Goal: Book appointment/travel/reservation

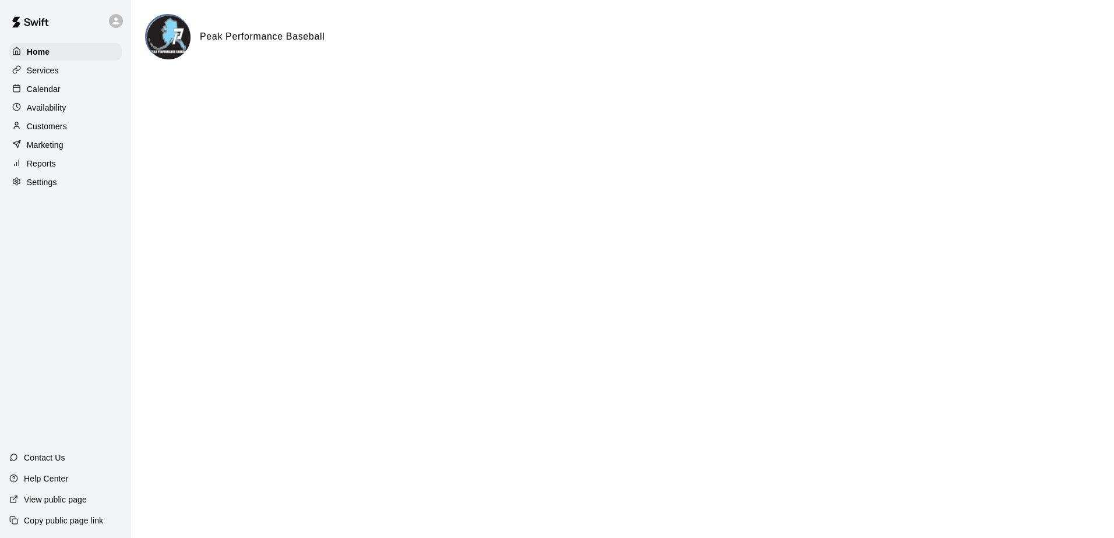
drag, startPoint x: 19, startPoint y: 344, endPoint x: 29, endPoint y: 338, distance: 11.0
click at [20, 344] on div "Home Services Calendar Availability Customers Marketing Reports Settings Contac…" at bounding box center [65, 269] width 131 height 538
click at [46, 93] on p "Calendar" at bounding box center [44, 89] width 34 height 12
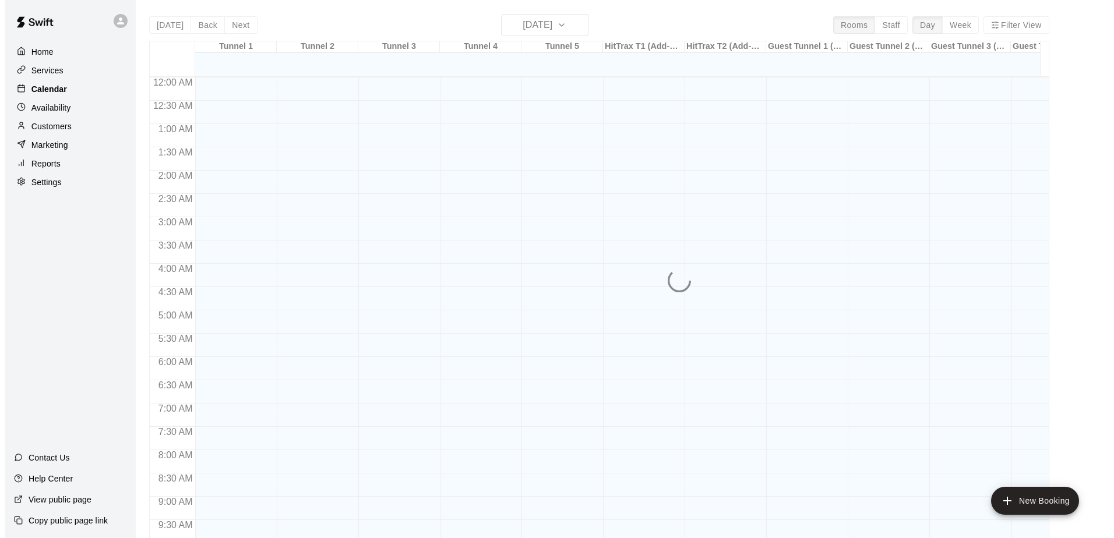
scroll to position [609, 0]
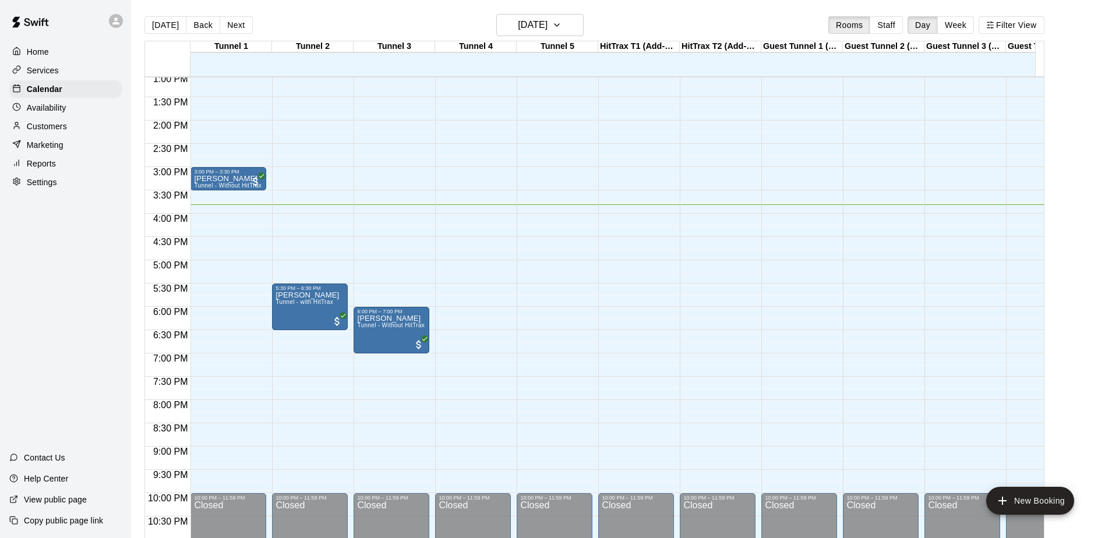
click at [396, 267] on div "12:00 AM – 11:00 AM Closed 6:00 PM – 7:00 PM [PERSON_NAME] Tunnel - Without Hit…" at bounding box center [392, 27] width 76 height 1119
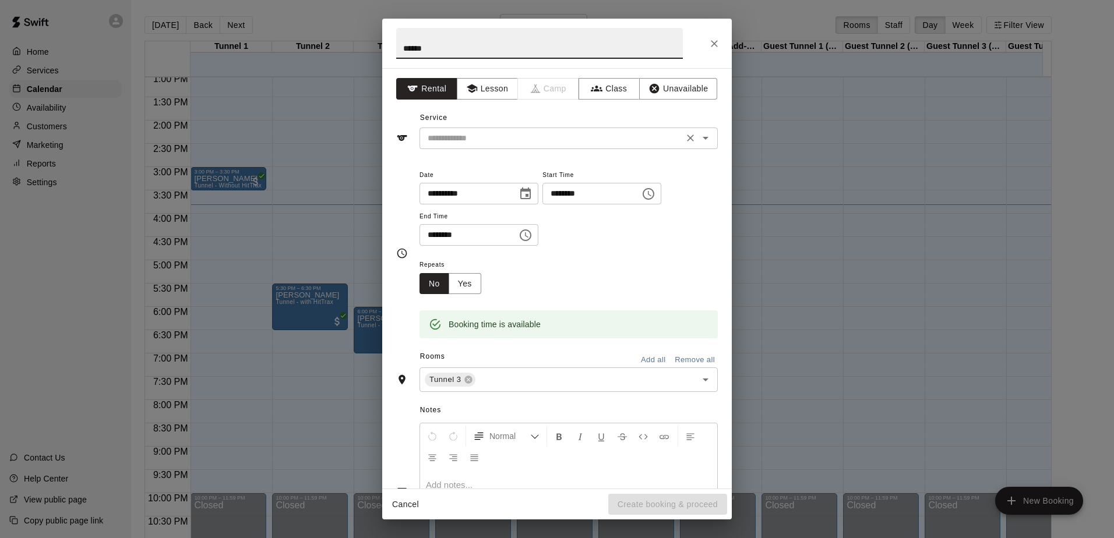
click at [475, 129] on div "​" at bounding box center [568, 139] width 298 height 22
type input "******"
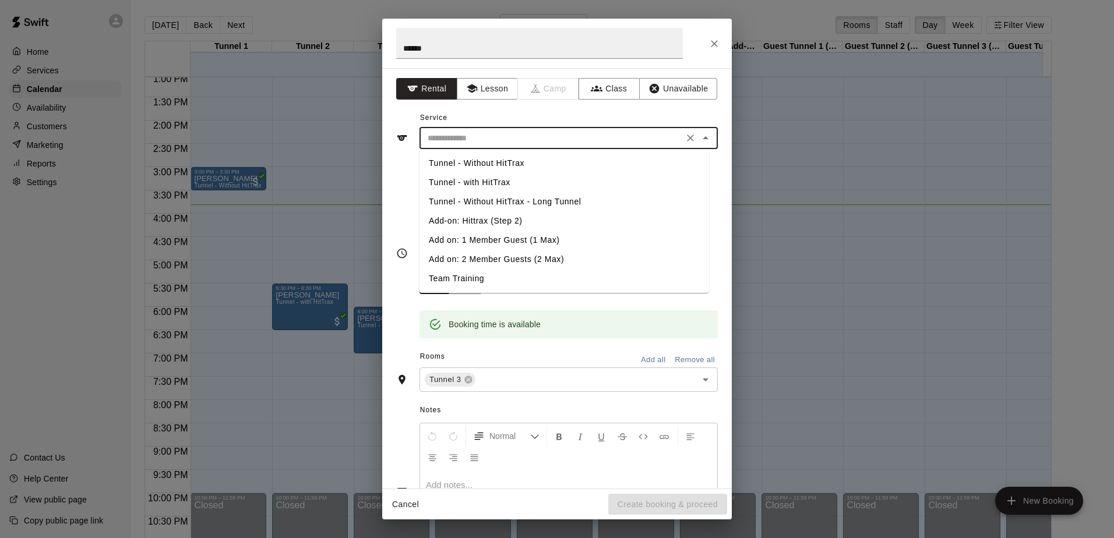
click at [479, 161] on li "Tunnel - Without HitTrax" at bounding box center [564, 163] width 290 height 19
type input "**********"
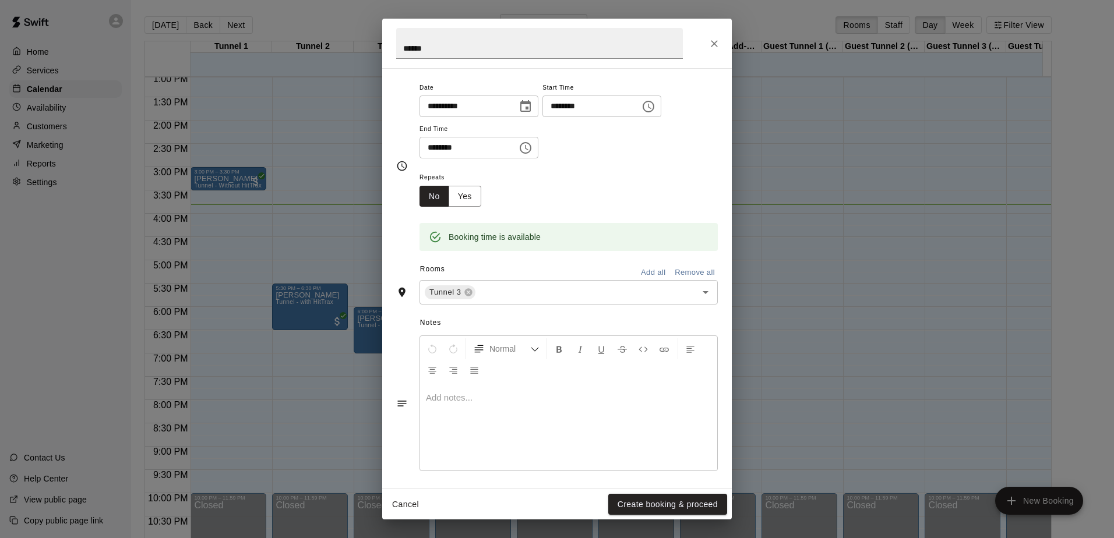
scroll to position [91, 0]
click at [469, 195] on button "Yes" at bounding box center [465, 193] width 33 height 22
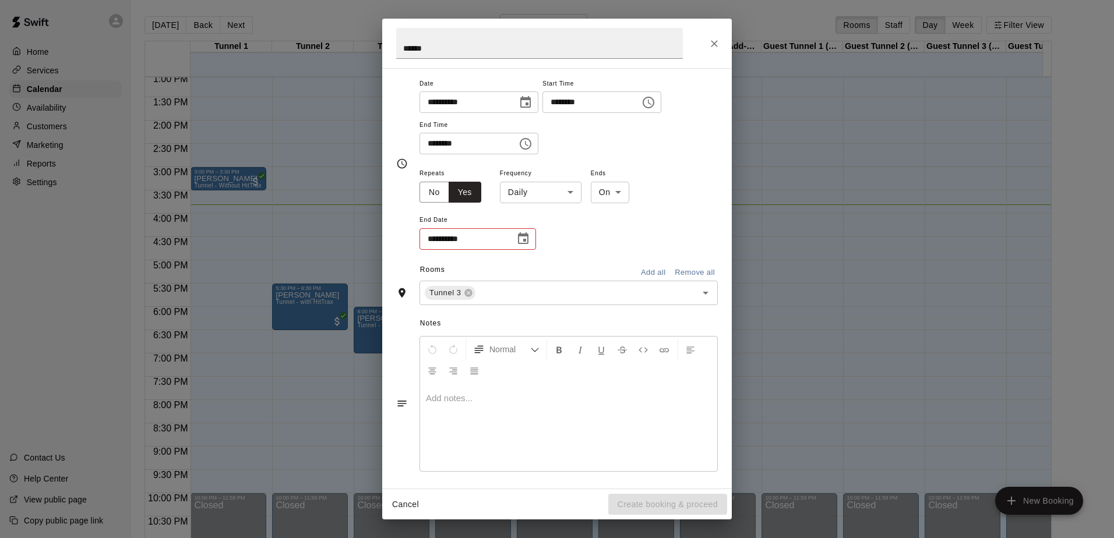
click at [523, 235] on icon "Choose date" at bounding box center [523, 238] width 10 height 12
click at [537, 338] on button "11" at bounding box center [536, 338] width 21 height 21
type input "**********"
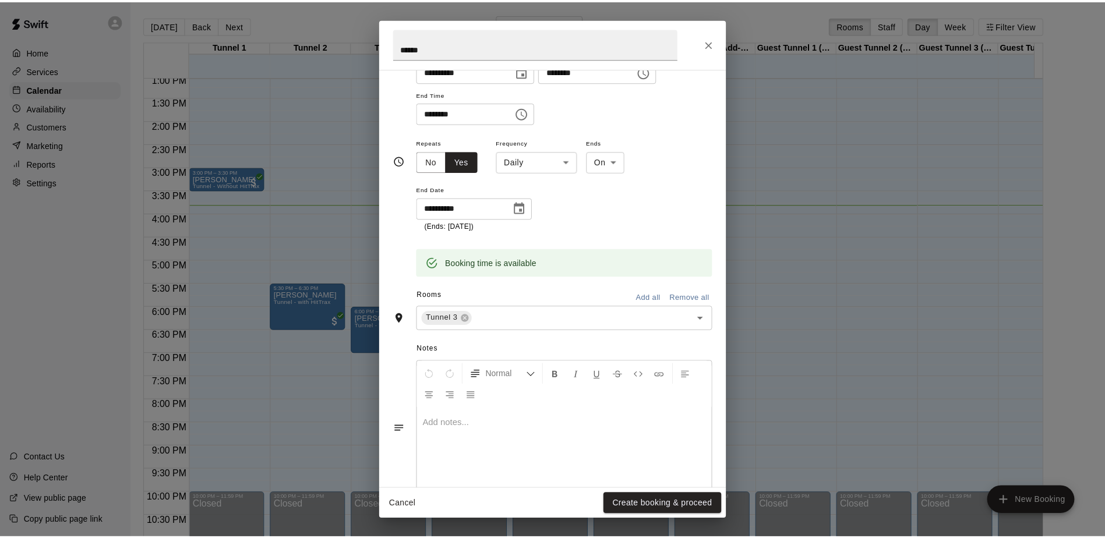
scroll to position [151, 0]
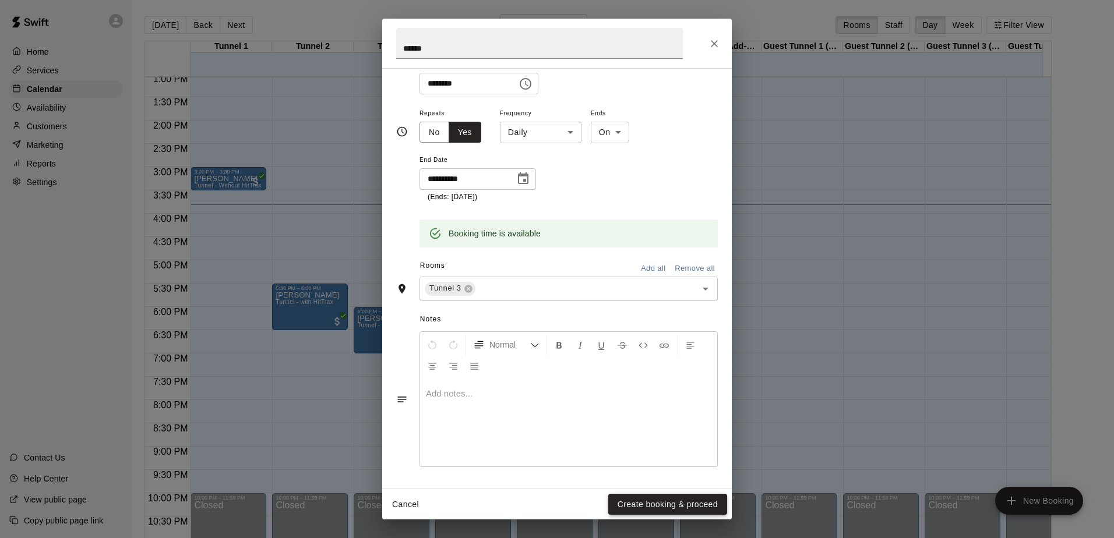
click at [651, 500] on button "Create booking & proceed" at bounding box center [667, 505] width 119 height 22
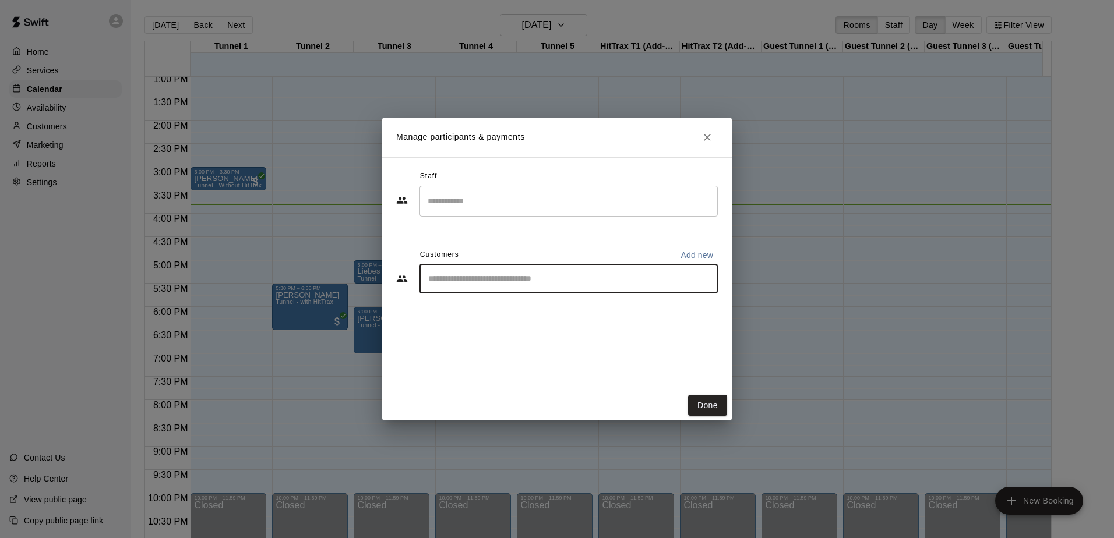
click at [517, 277] on input "Start typing to search customers..." at bounding box center [569, 279] width 288 height 12
type input "****"
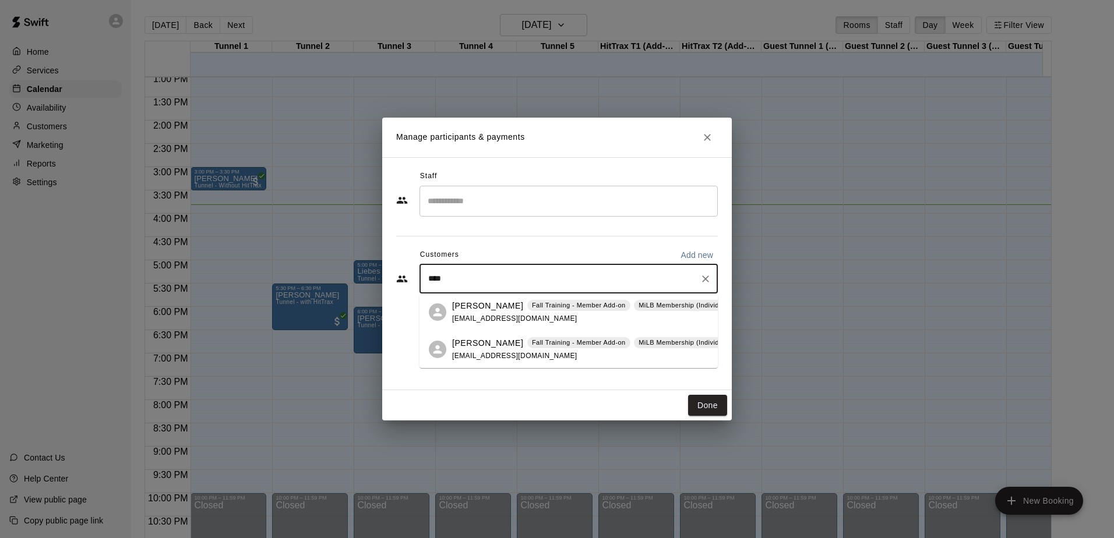
click at [496, 307] on p "[PERSON_NAME]" at bounding box center [487, 306] width 71 height 12
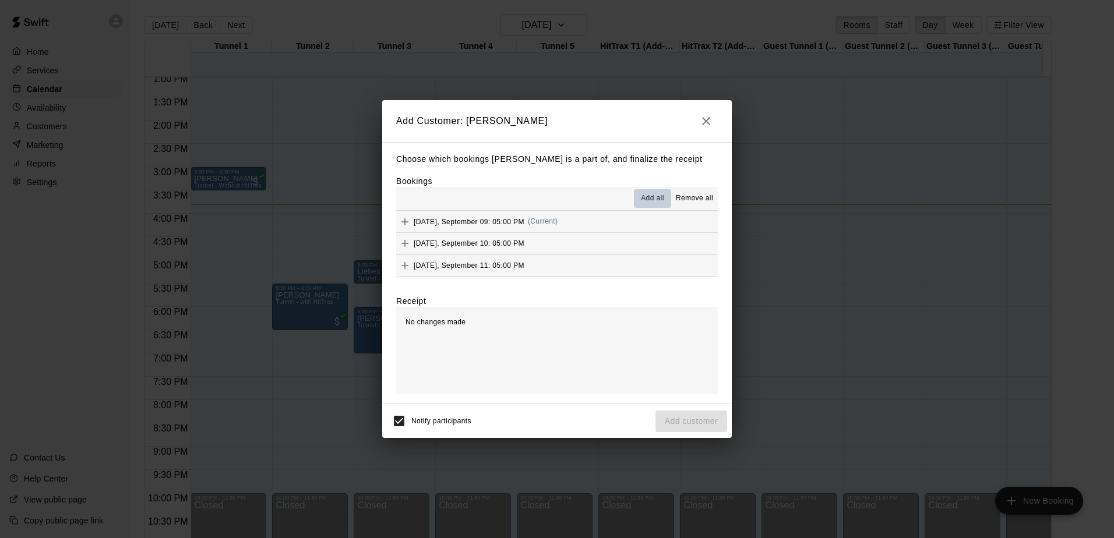
click at [650, 199] on span "Add all" at bounding box center [652, 199] width 23 height 12
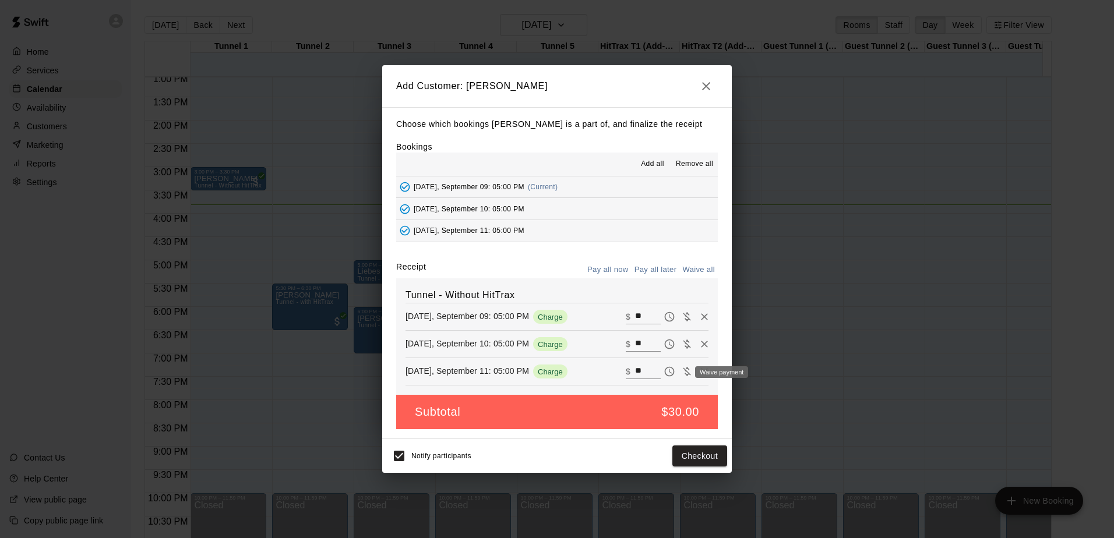
click at [681, 376] on icon "Waive payment" at bounding box center [687, 372] width 12 height 12
type input "*"
click at [683, 343] on icon "Waive payment" at bounding box center [687, 344] width 8 height 9
type input "*"
click at [683, 318] on icon "Waive payment" at bounding box center [687, 317] width 8 height 9
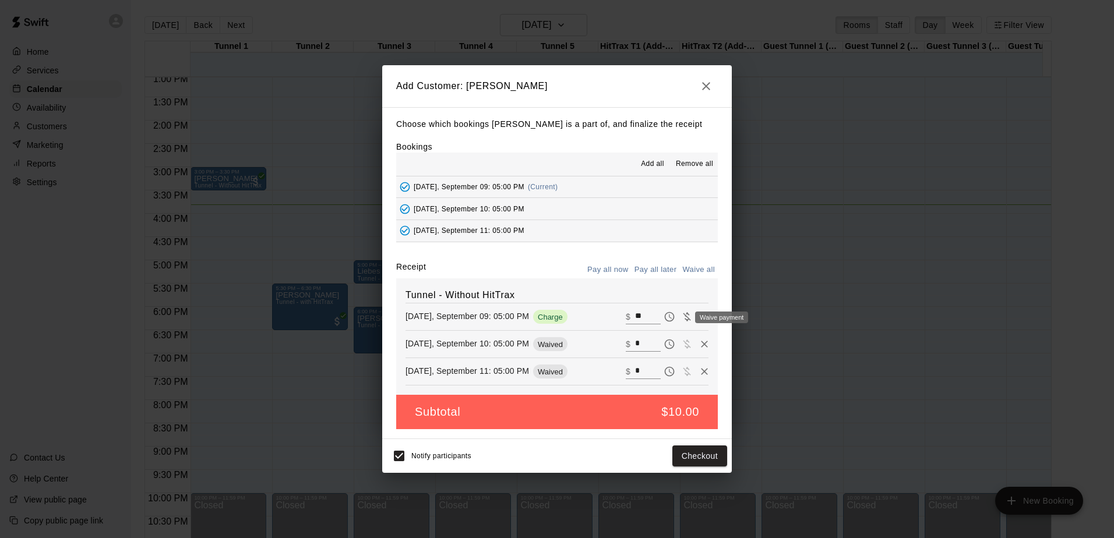
type input "*"
click at [673, 454] on button "Add customer" at bounding box center [691, 457] width 72 height 22
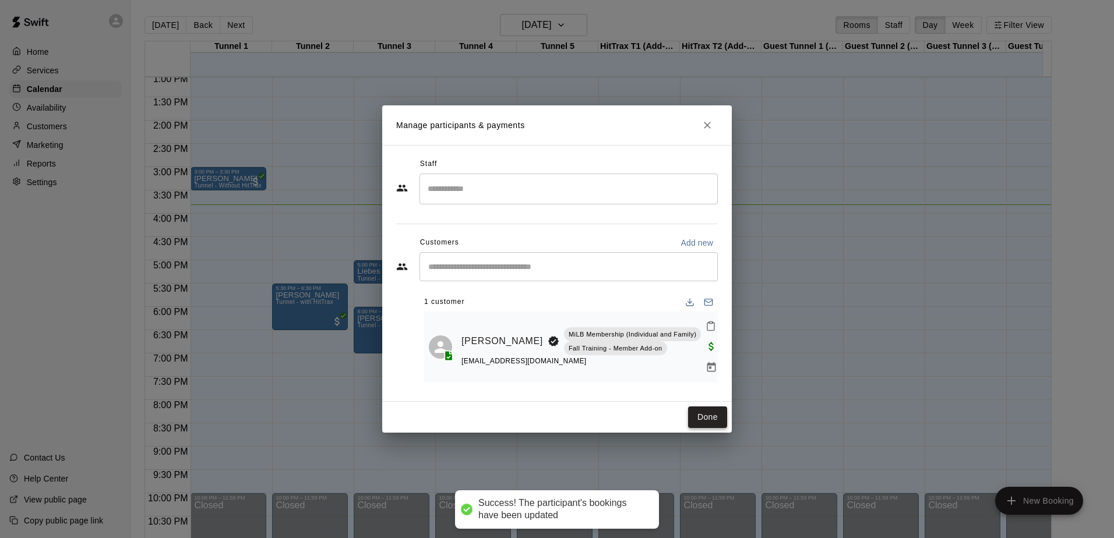
click at [703, 407] on button "Done" at bounding box center [707, 418] width 39 height 22
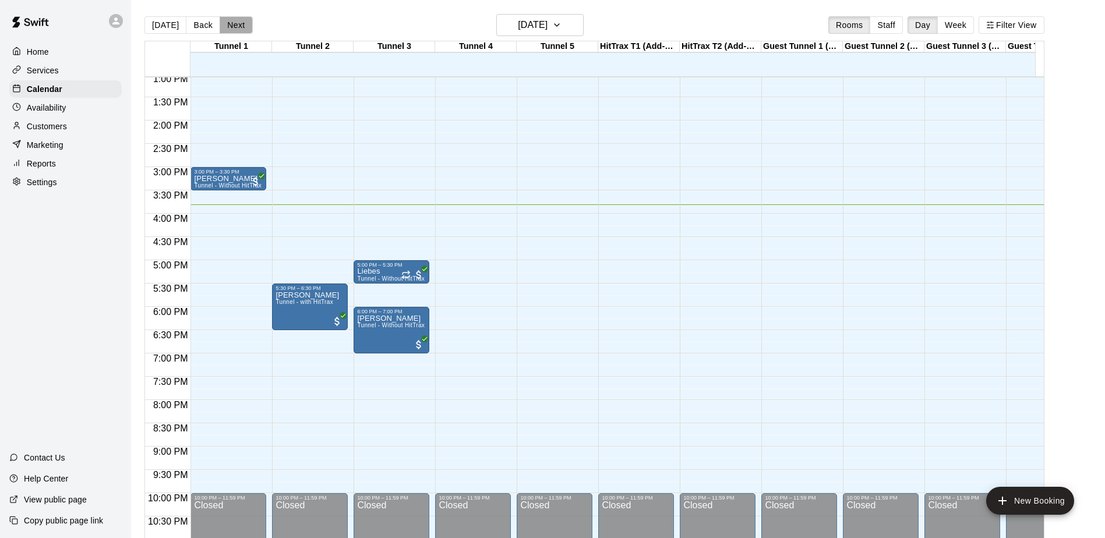
click at [231, 26] on button "Next" at bounding box center [236, 24] width 33 height 17
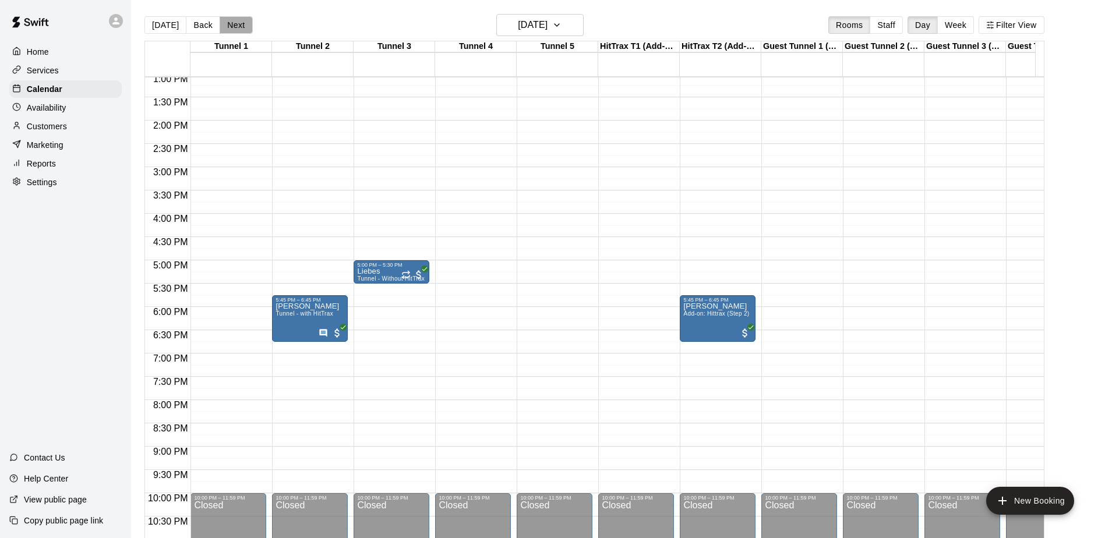
click at [231, 26] on button "Next" at bounding box center [236, 24] width 33 height 17
